Goal: Task Accomplishment & Management: Use online tool/utility

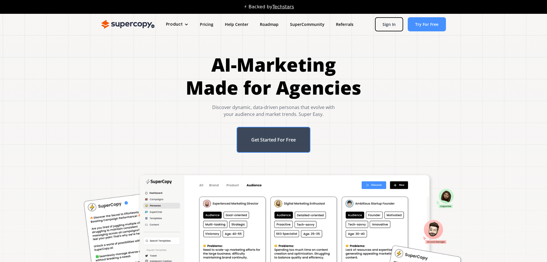
click at [281, 142] on link "Get Started For Free" at bounding box center [274, 140] width 74 height 26
